Goal: Task Accomplishment & Management: Manage account settings

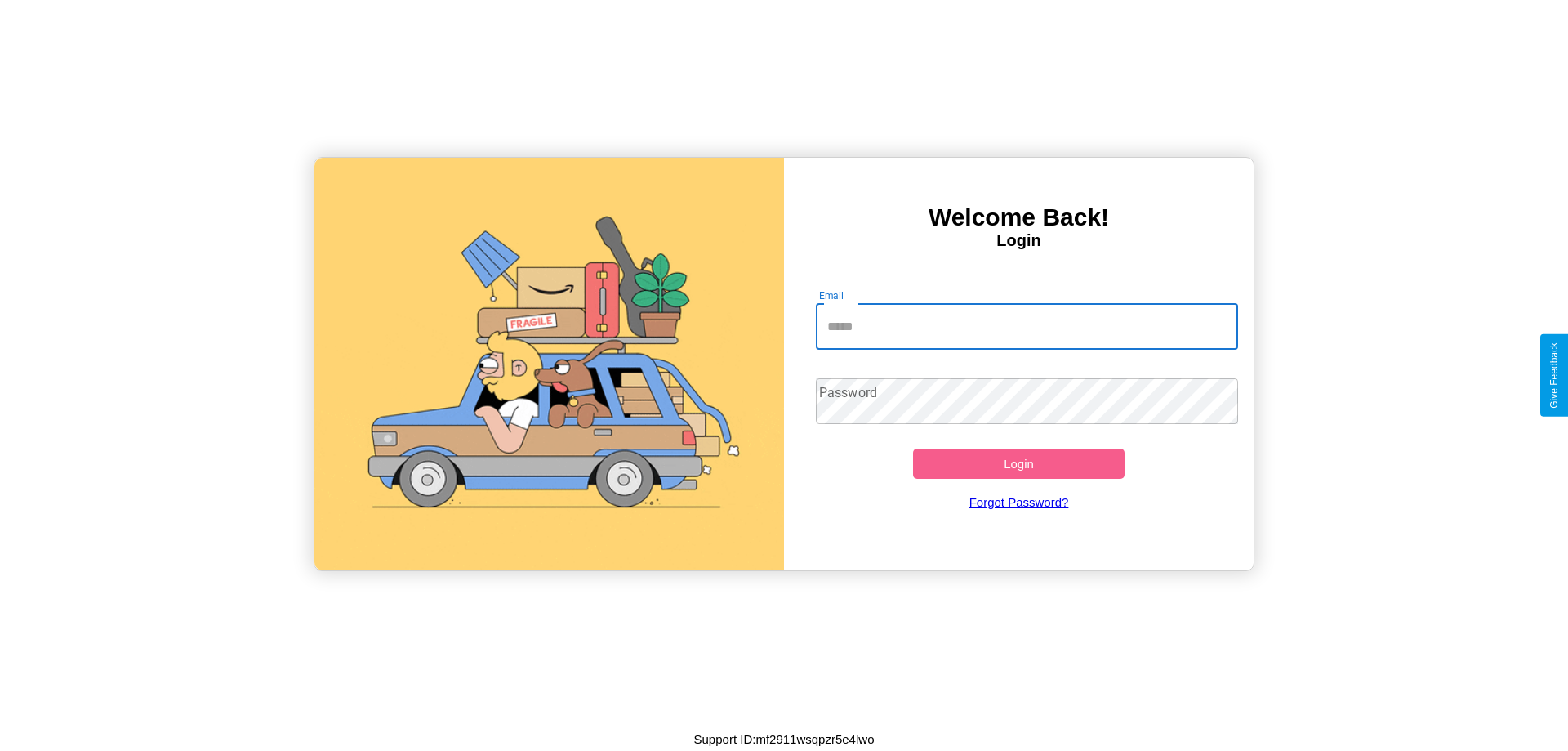
click at [1026, 326] on input "Email" at bounding box center [1026, 327] width 423 height 46
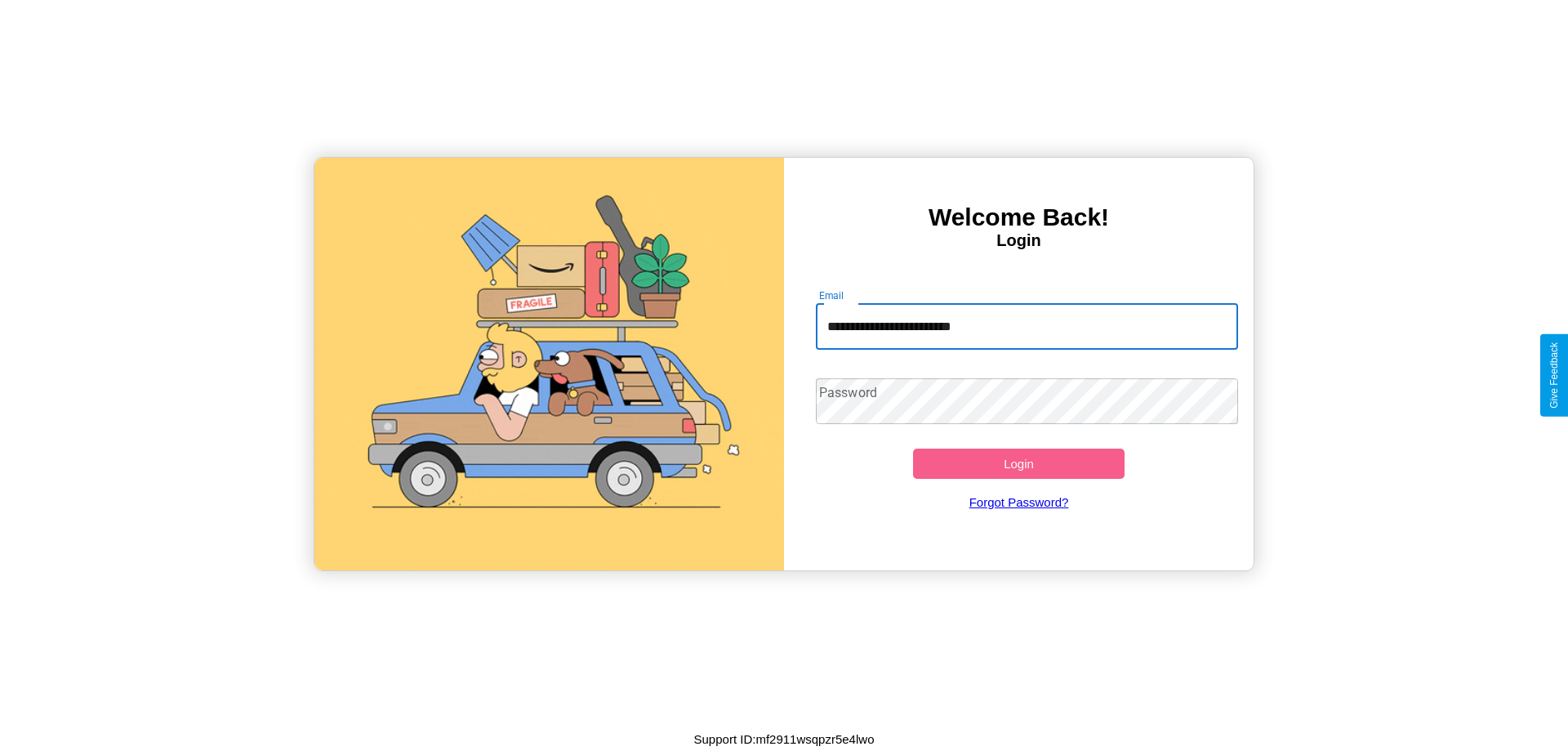
type input "**********"
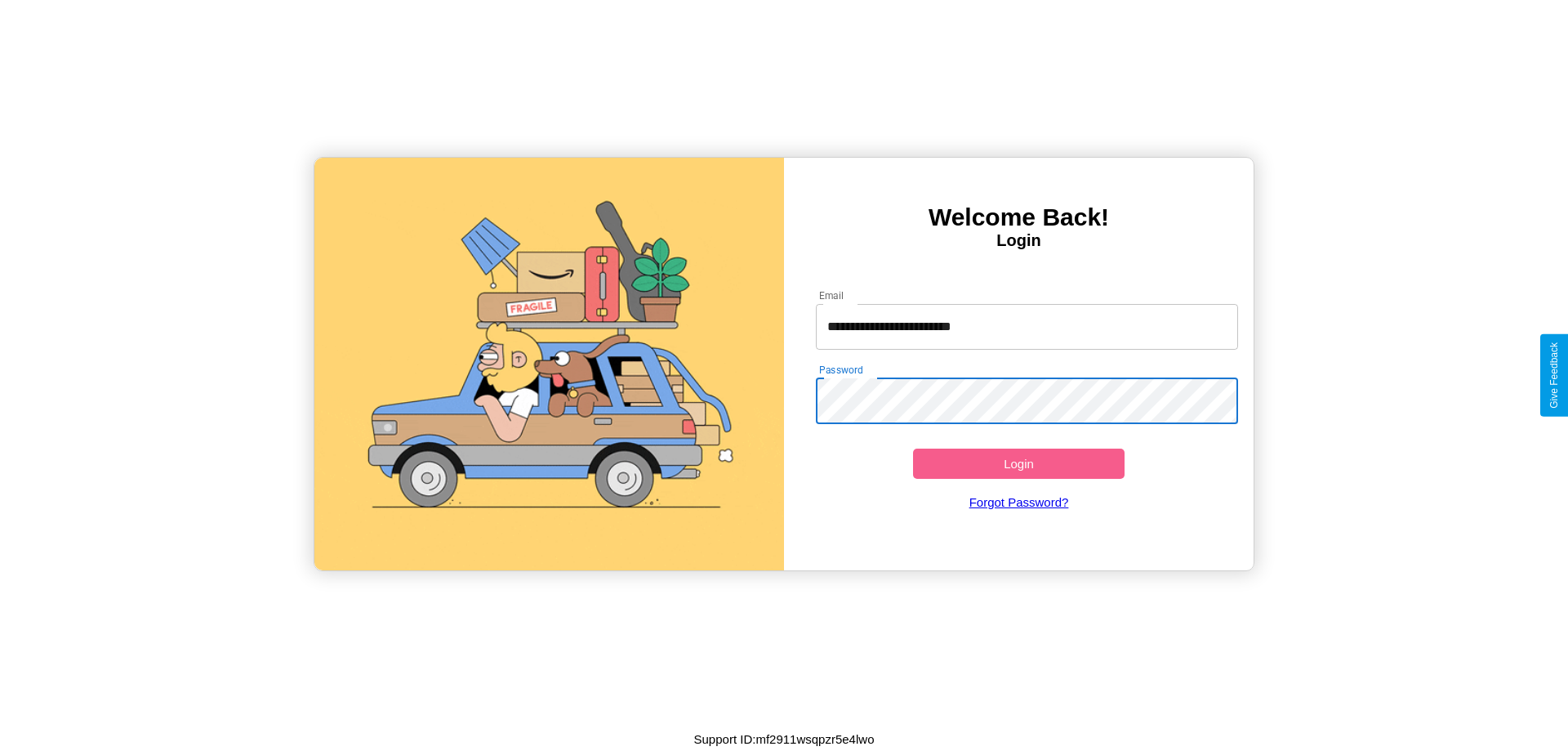
click at [1018, 463] on button "Login" at bounding box center [1018, 464] width 212 height 30
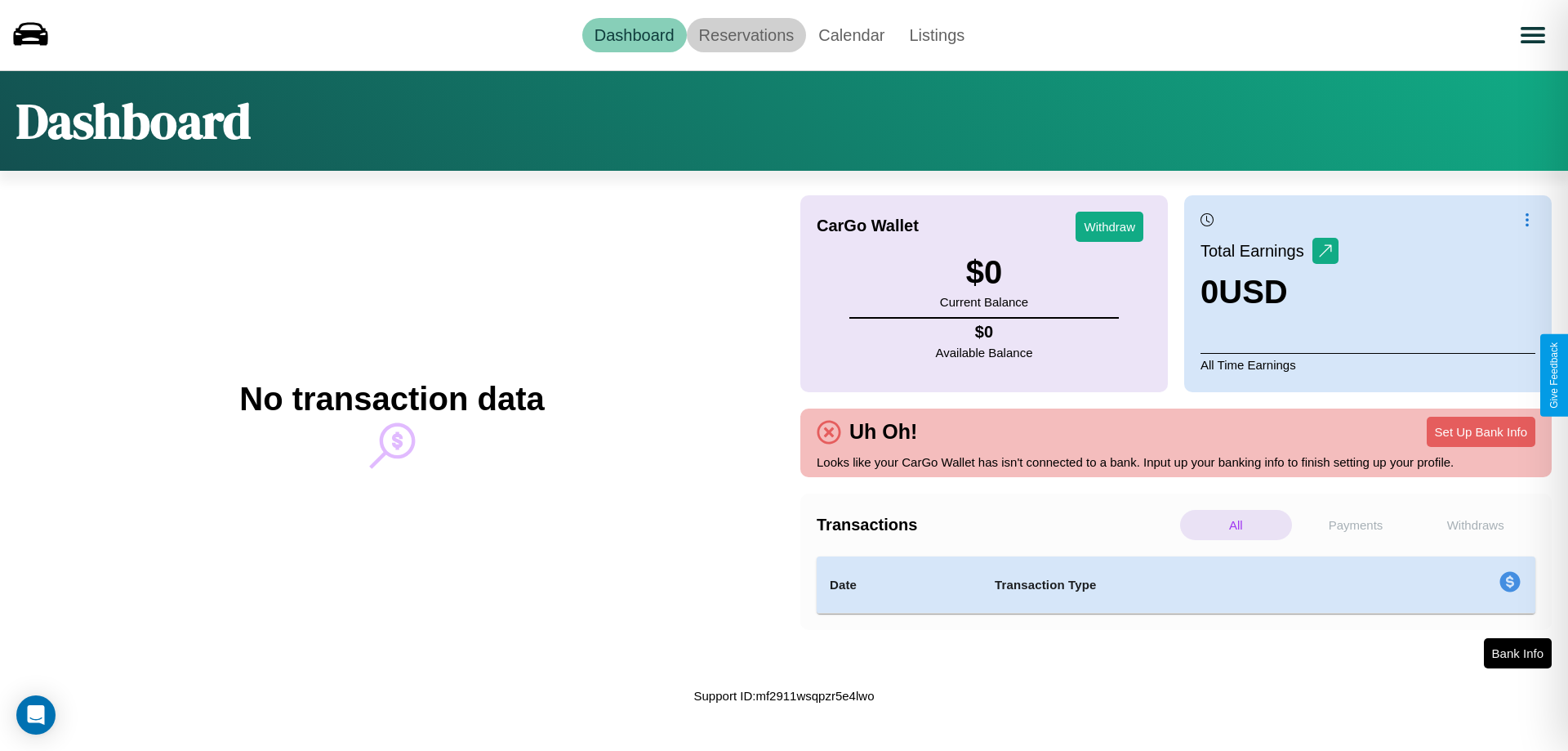
click at [745, 35] on link "Reservations" at bounding box center [746, 35] width 120 height 35
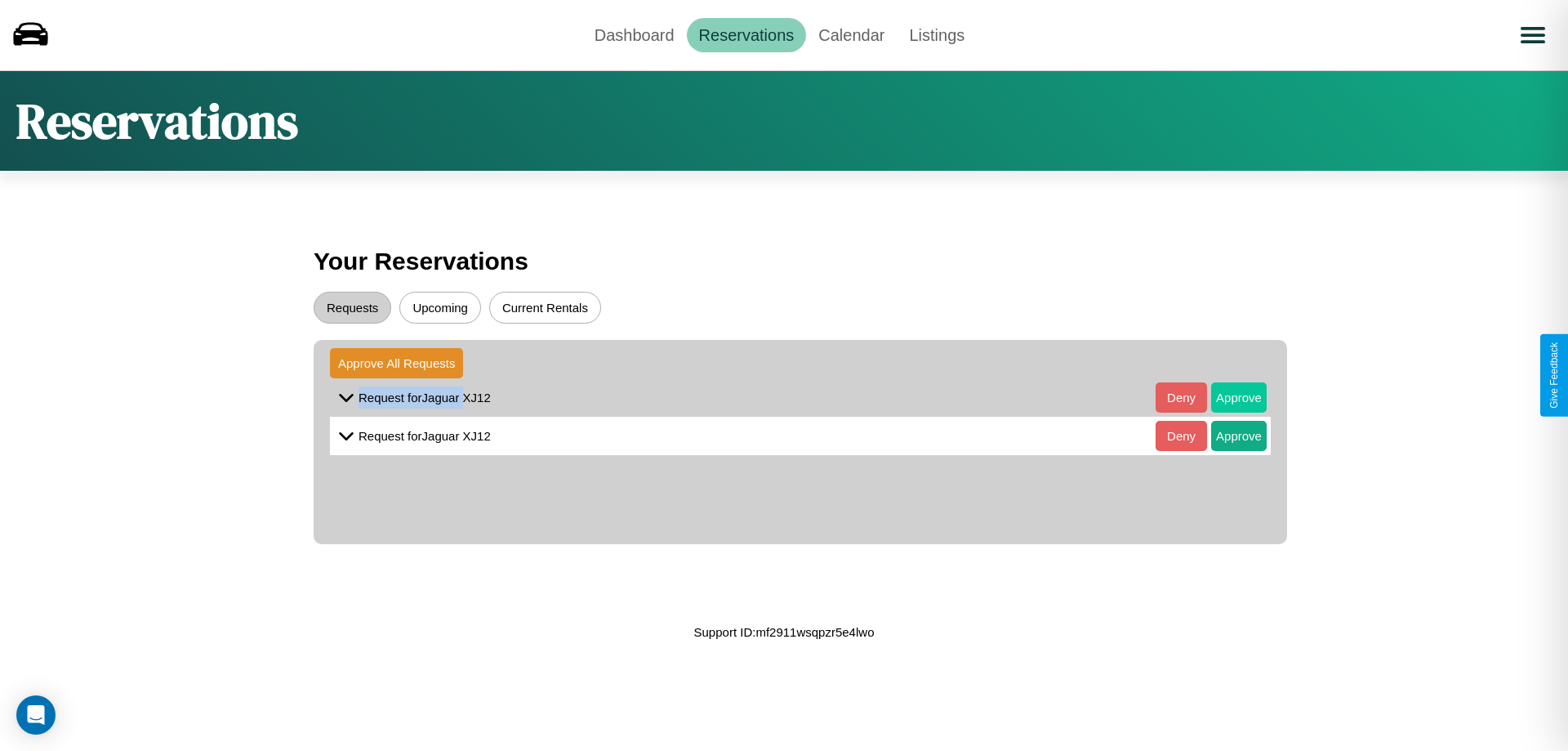
click at [1227, 397] on button "Approve" at bounding box center [1238, 397] width 56 height 30
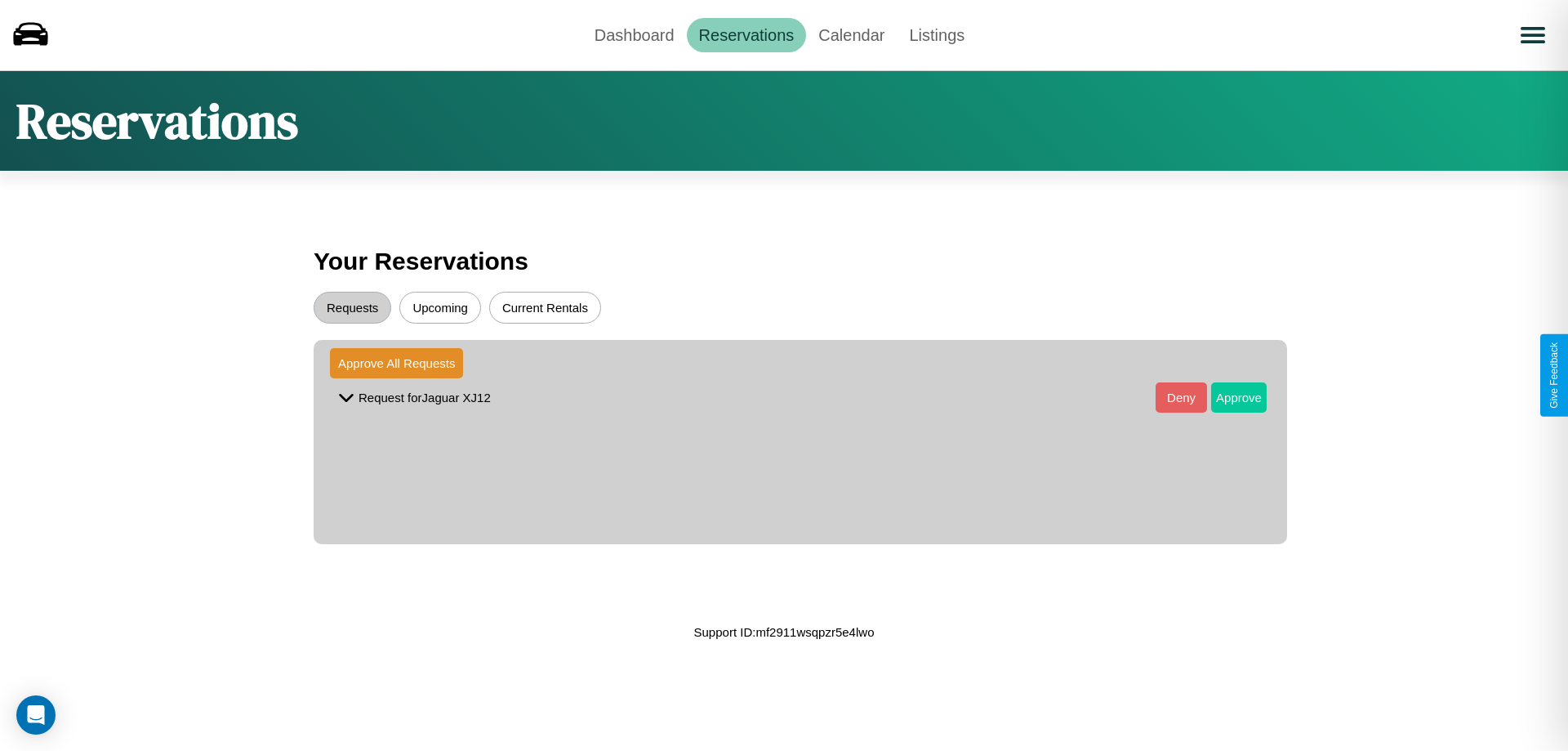
click at [1227, 397] on button "Approve" at bounding box center [1238, 397] width 56 height 30
